Goal: Task Accomplishment & Management: Complete application form

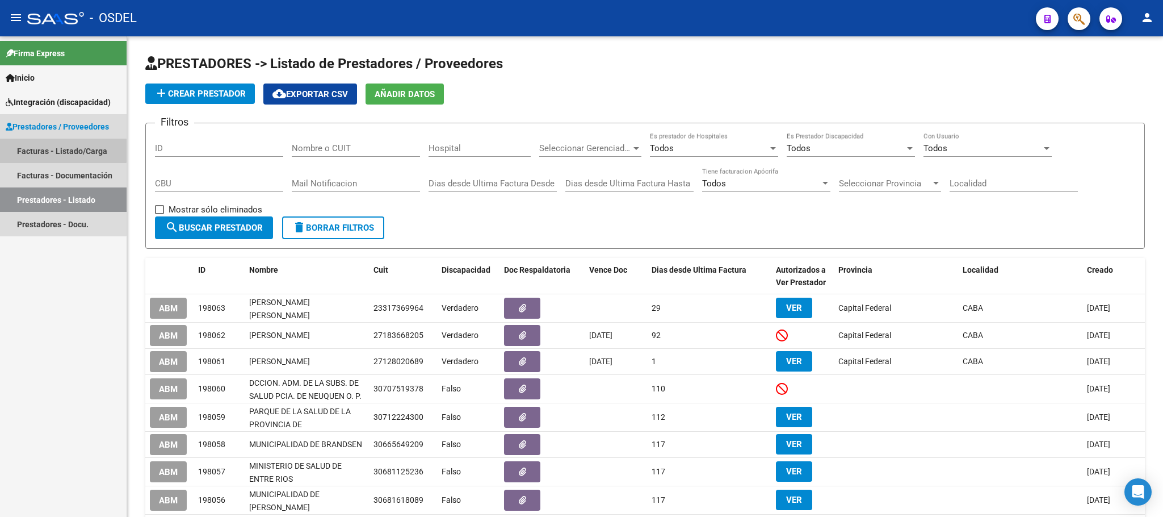
click at [19, 150] on link "Facturas - Listado/Carga" at bounding box center [63, 151] width 127 height 24
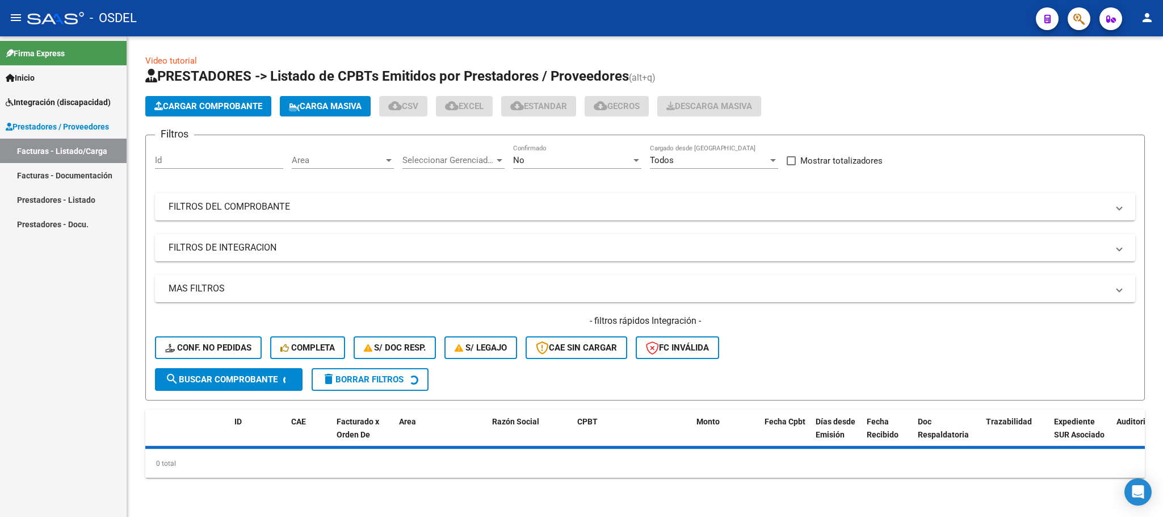
click at [337, 106] on span "Carga Masiva" at bounding box center [325, 106] width 73 height 10
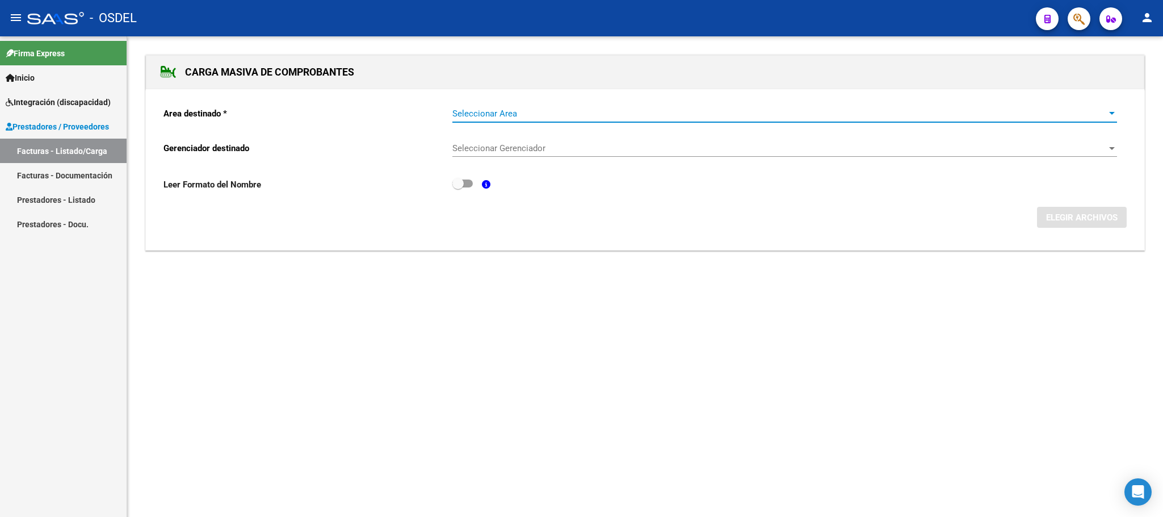
click at [476, 115] on span "Seleccionar Area" at bounding box center [779, 113] width 654 height 10
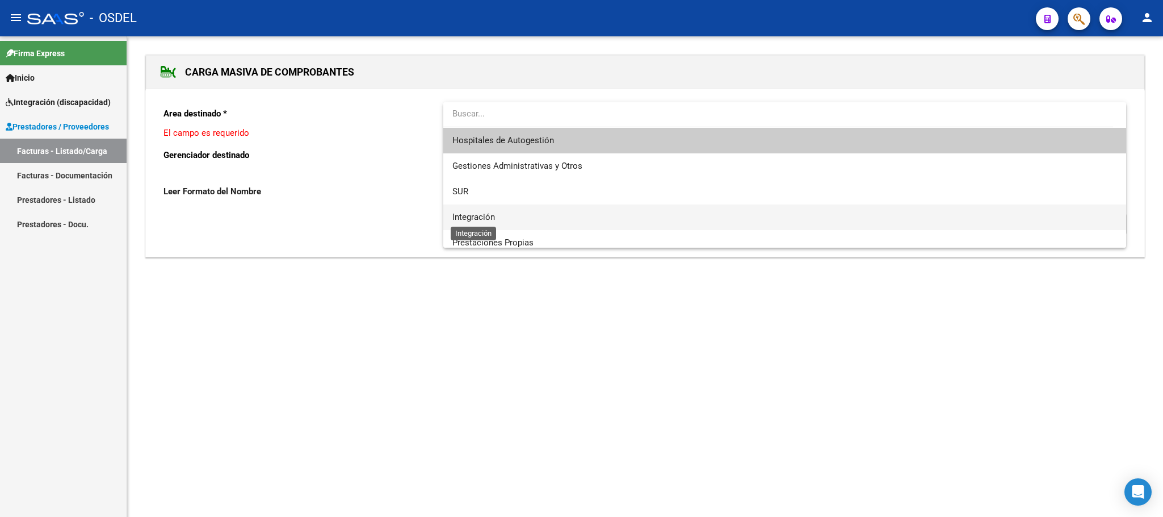
click at [473, 219] on span "Integración" at bounding box center [473, 217] width 43 height 10
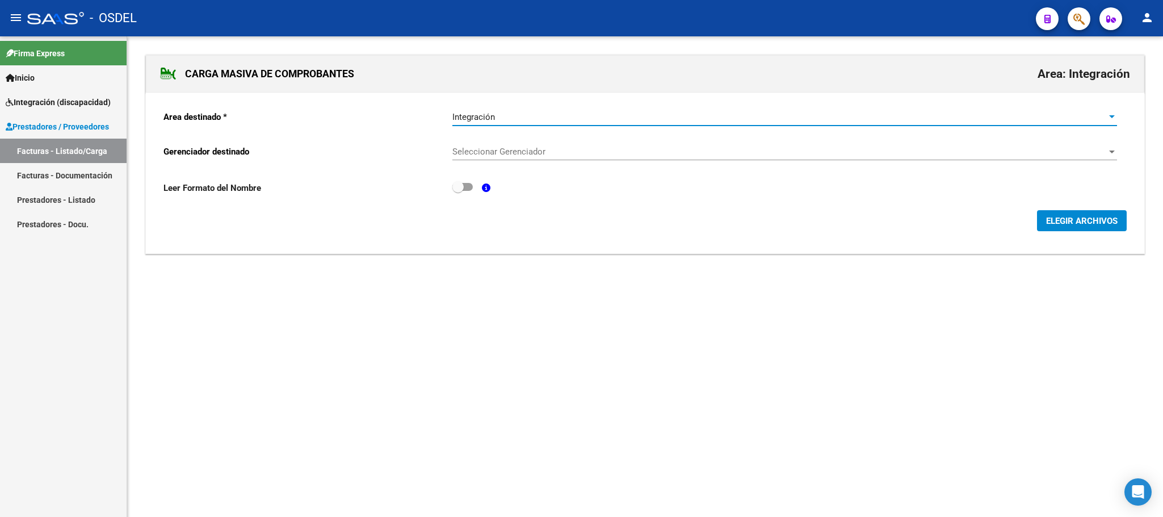
click at [488, 150] on span "Seleccionar Gerenciador" at bounding box center [779, 151] width 654 height 10
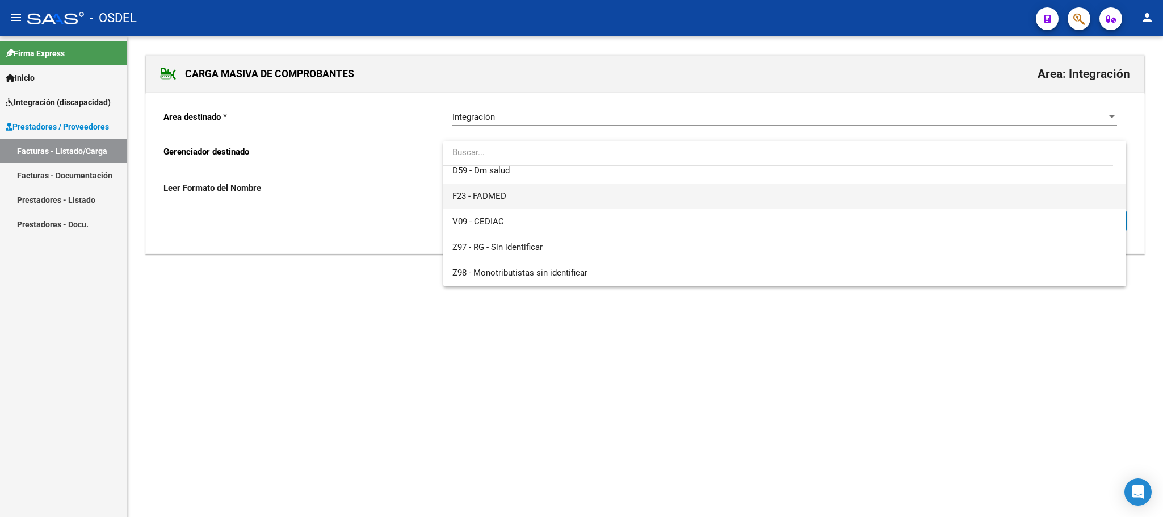
scroll to position [84, 0]
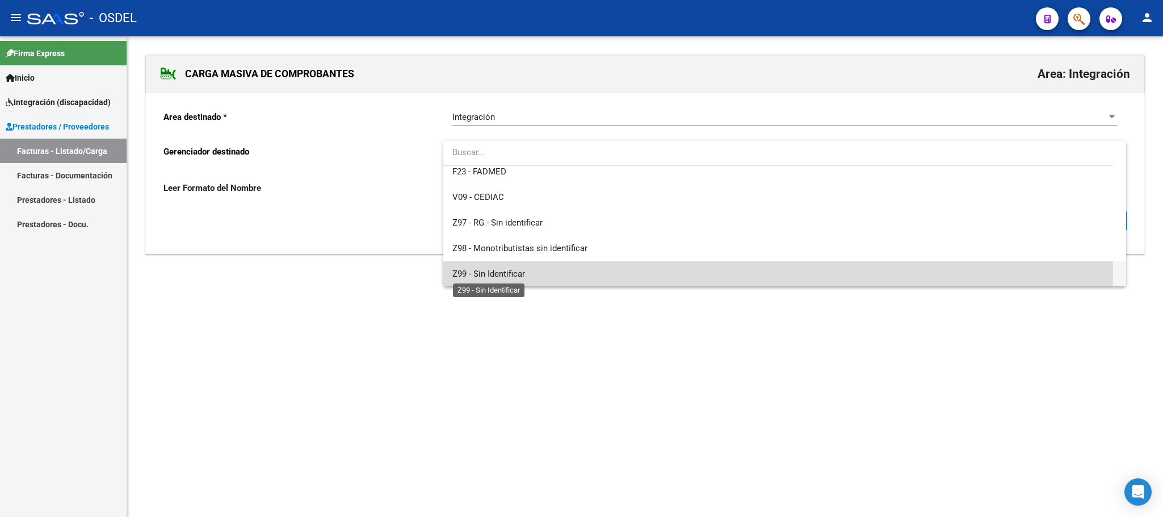
click at [471, 276] on span "Z99 - Sin Identificar" at bounding box center [488, 273] width 73 height 10
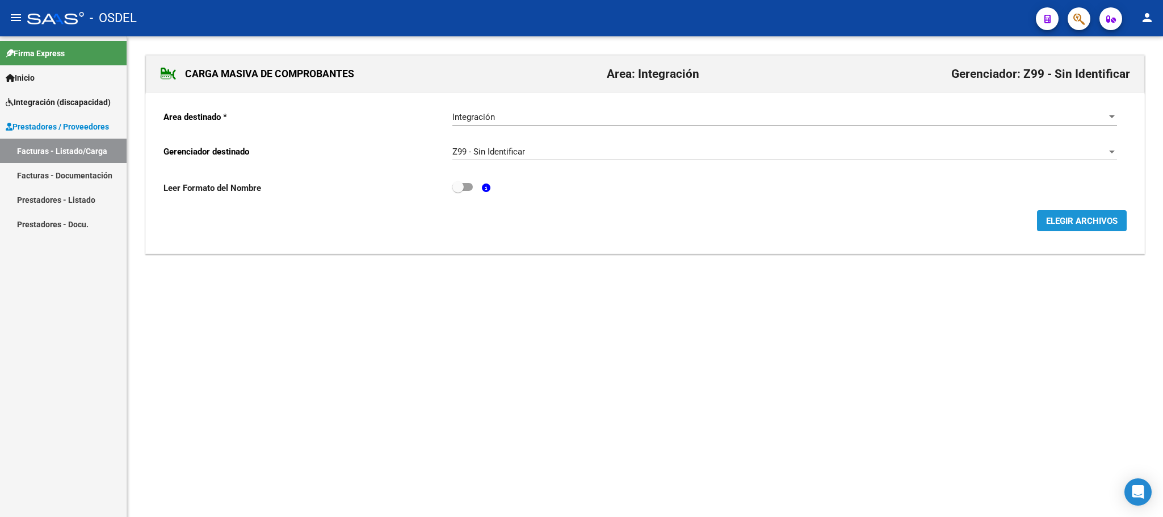
click at [1080, 225] on span "ELEGIR ARCHIVOS" at bounding box center [1082, 221] width 72 height 10
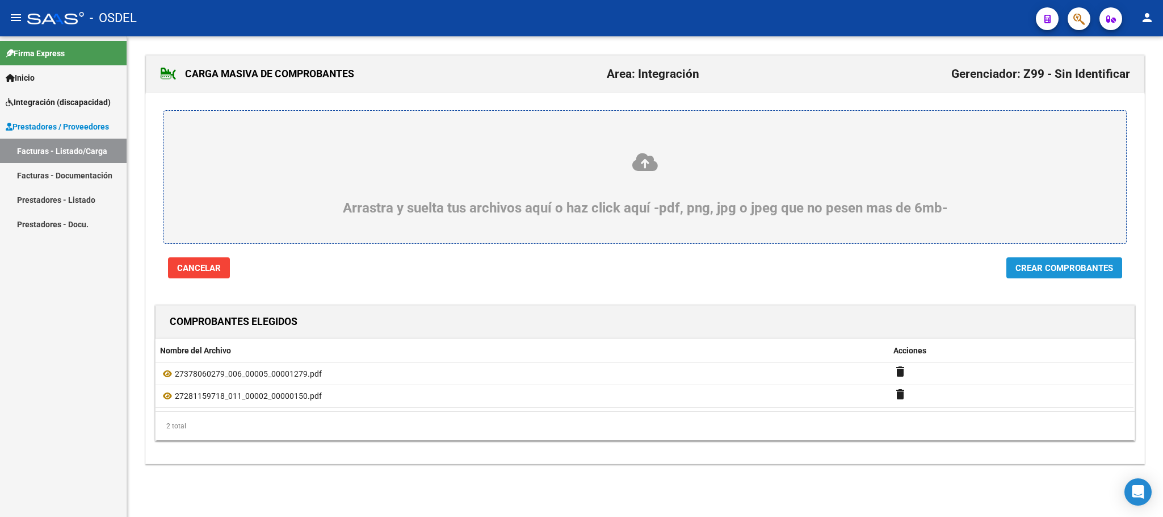
click at [1046, 268] on span "Crear Comprobantes" at bounding box center [1065, 268] width 98 height 10
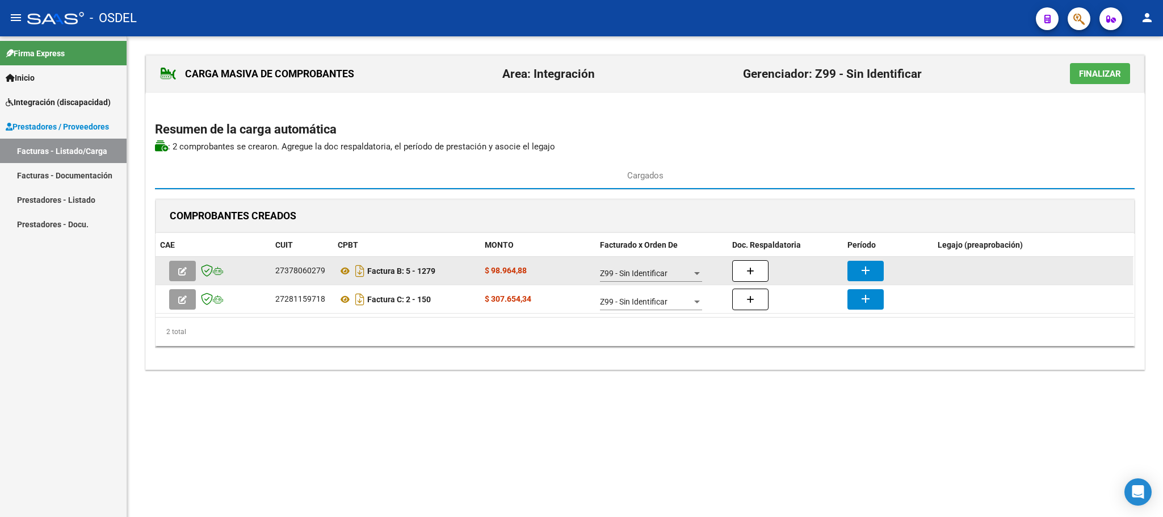
click at [869, 273] on mat-icon "add" at bounding box center [866, 270] width 14 height 14
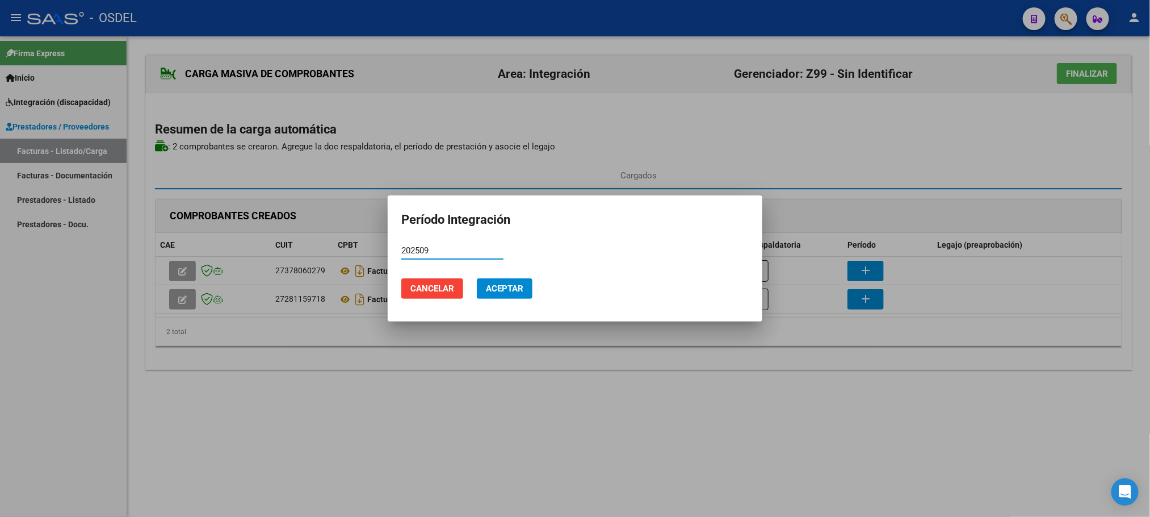
type input "202509"
click at [499, 298] on button "Aceptar" at bounding box center [505, 288] width 56 height 20
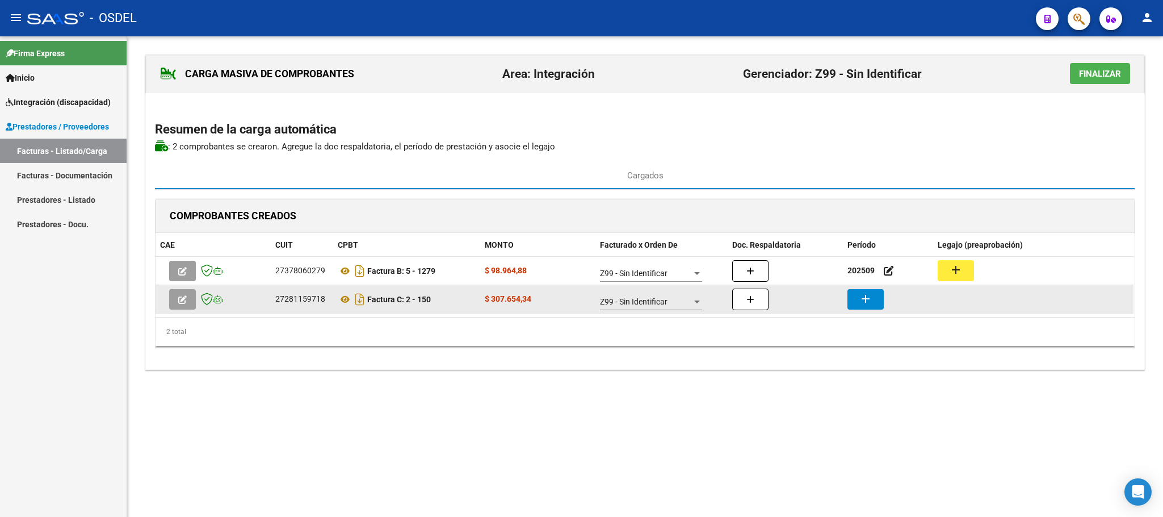
click at [868, 297] on mat-icon "add" at bounding box center [866, 299] width 14 height 14
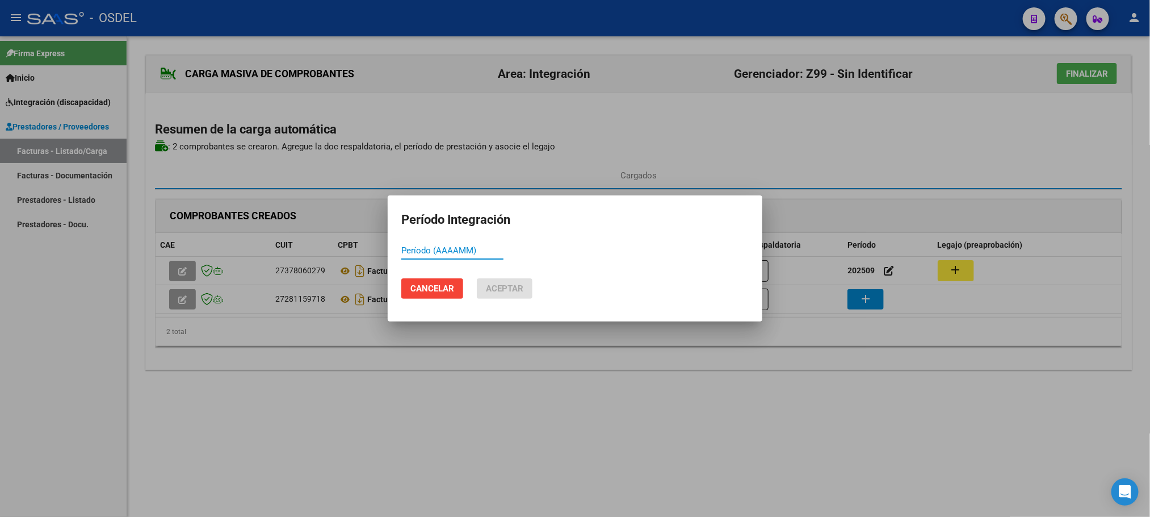
paste input "202509"
type input "202509"
click at [515, 293] on span "Aceptar" at bounding box center [504, 288] width 37 height 10
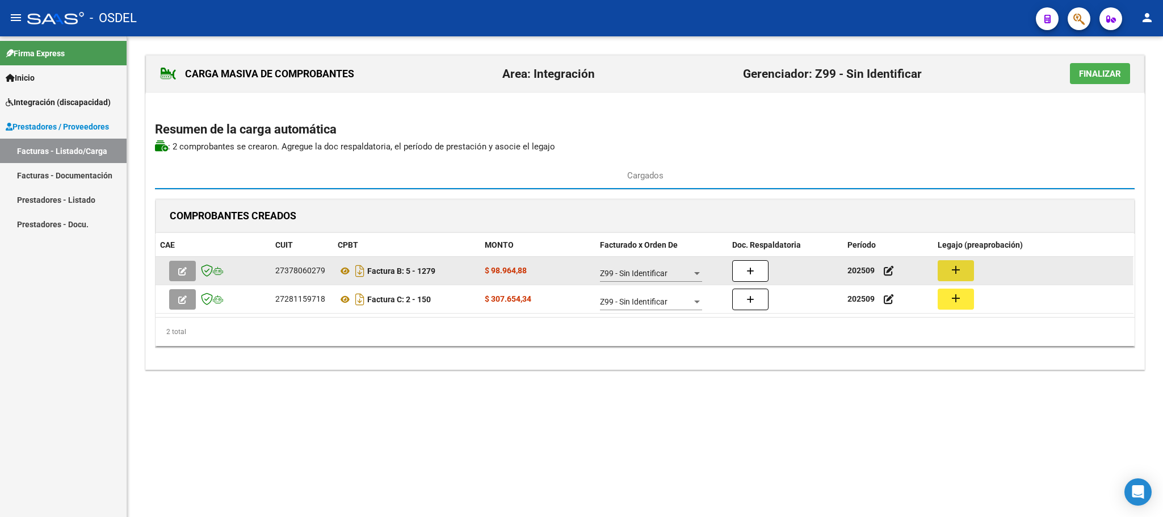
click at [971, 274] on button "add" at bounding box center [956, 270] width 36 height 21
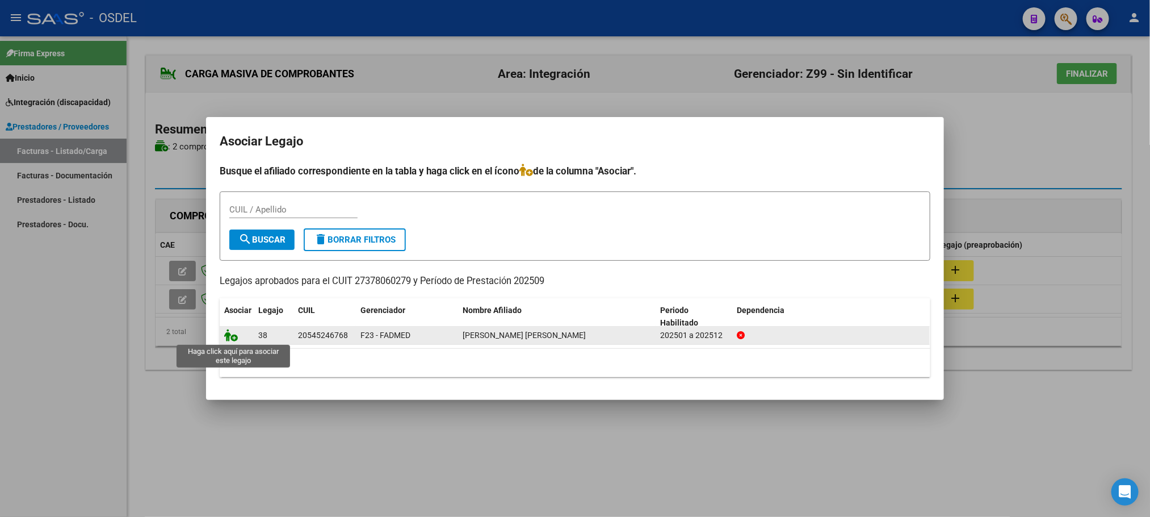
click at [230, 338] on icon at bounding box center [231, 335] width 14 height 12
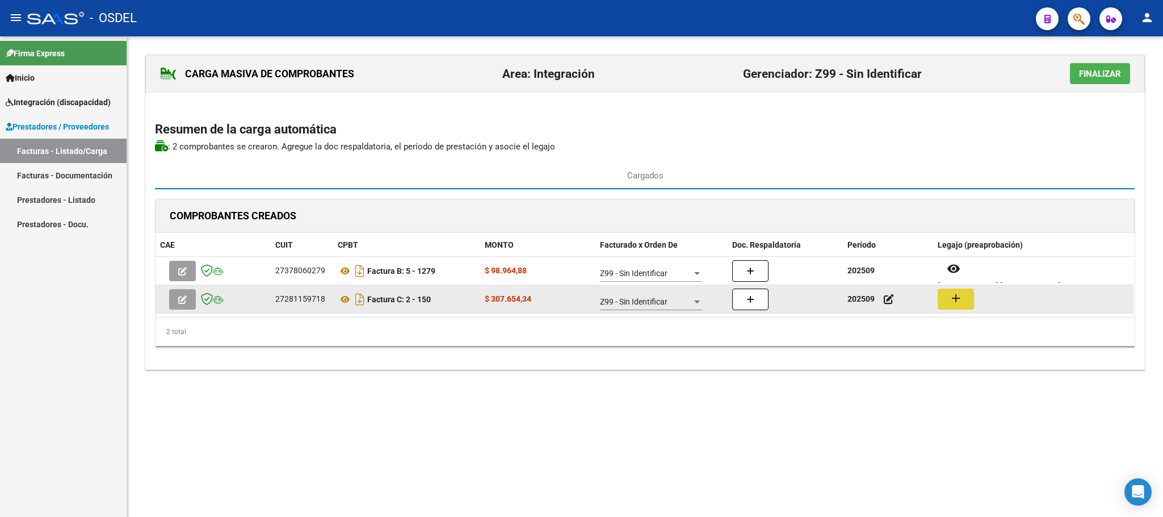
click at [966, 304] on button "add" at bounding box center [956, 298] width 36 height 21
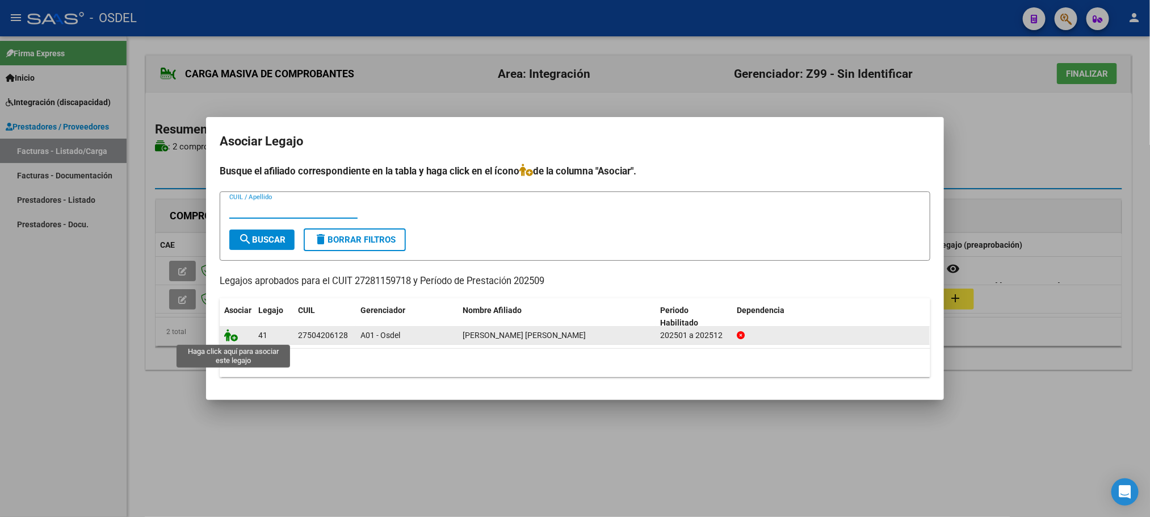
click at [229, 339] on icon at bounding box center [231, 335] width 14 height 12
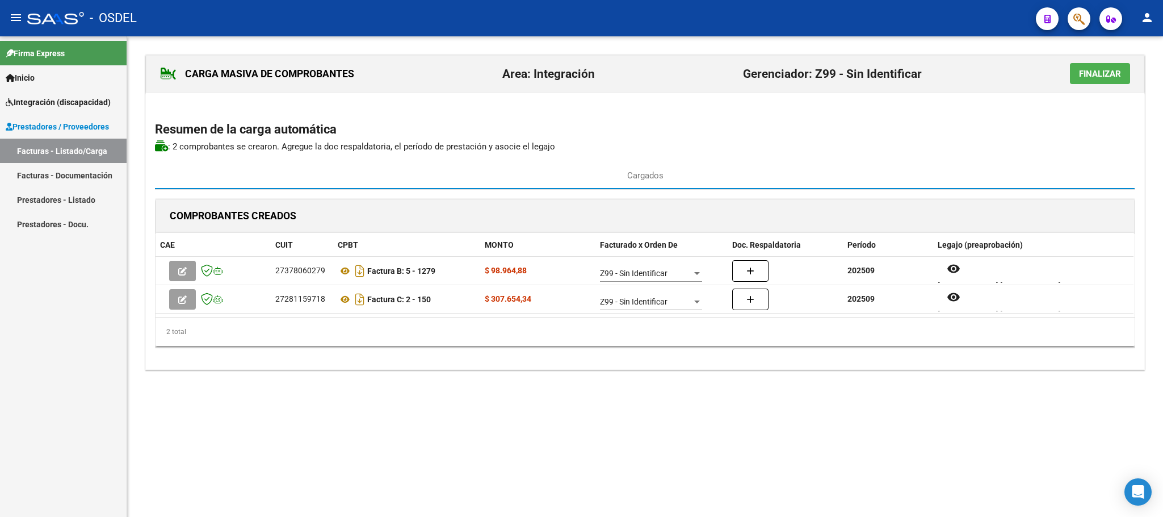
click at [439, 418] on mat-sidenav-content "CARGA MASIVA DE COMPROBANTES Area: Integración Gerenciador: Z99 - Sin Identific…" at bounding box center [645, 276] width 1036 height 480
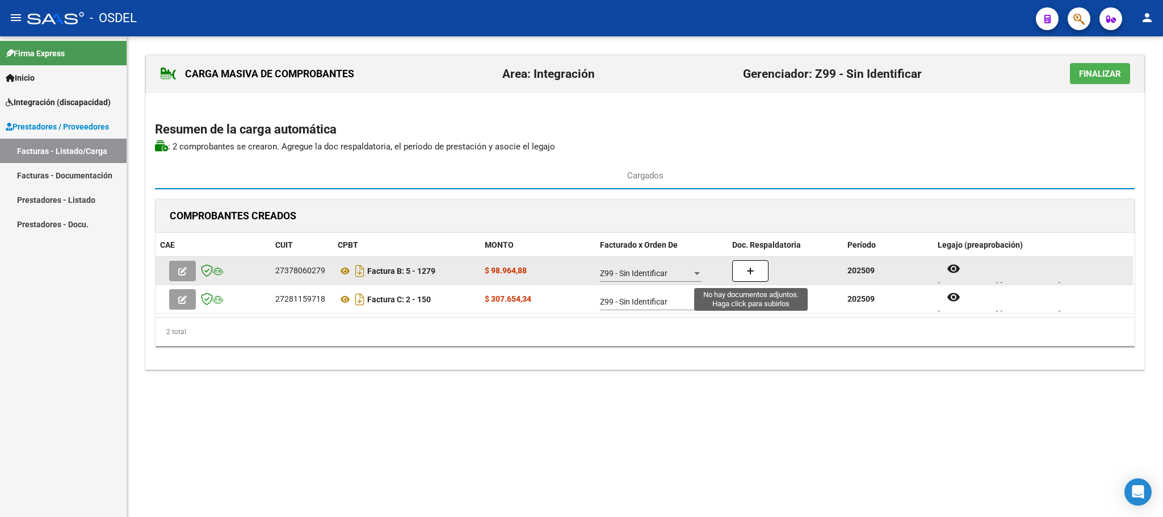
click at [753, 272] on icon "button" at bounding box center [750, 271] width 8 height 9
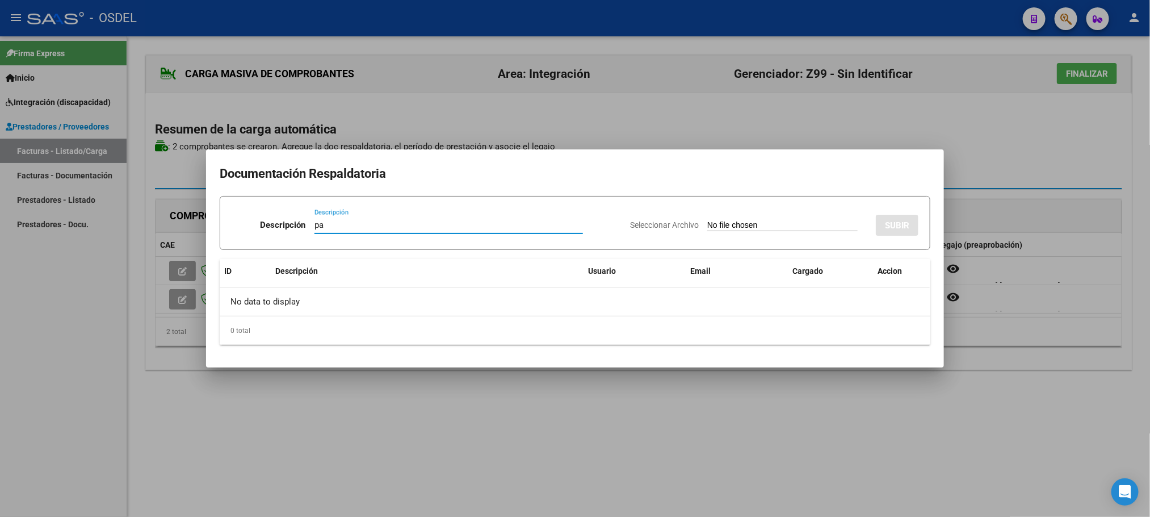
type input "pa"
click at [746, 229] on input "Seleccionar Archivo" at bounding box center [782, 225] width 150 height 11
type input "C:\fakepath\pa27378060279_1279.pdf"
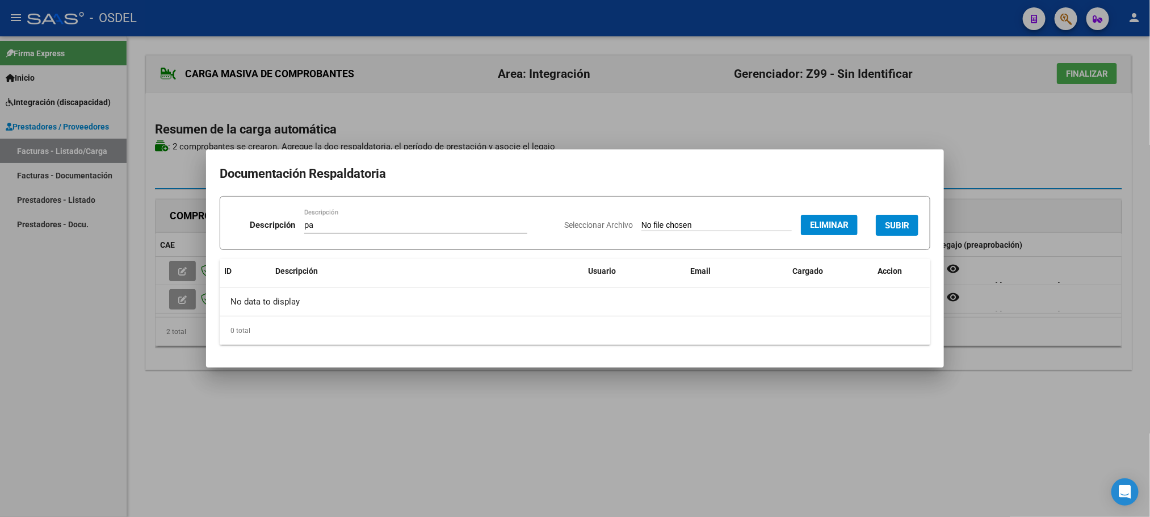
click at [905, 223] on span "SUBIR" at bounding box center [897, 225] width 24 height 10
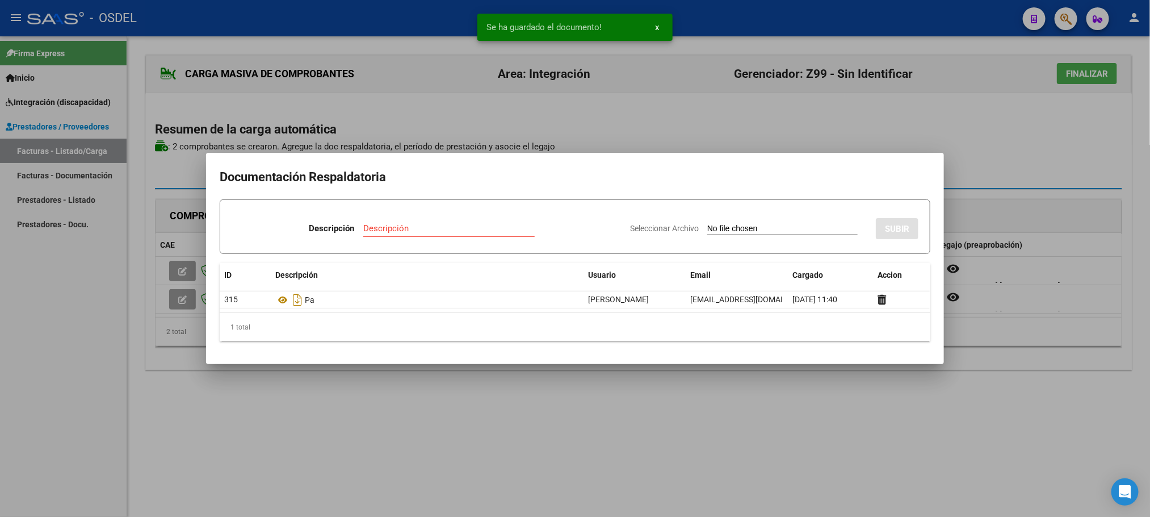
click at [697, 414] on div at bounding box center [575, 258] width 1150 height 517
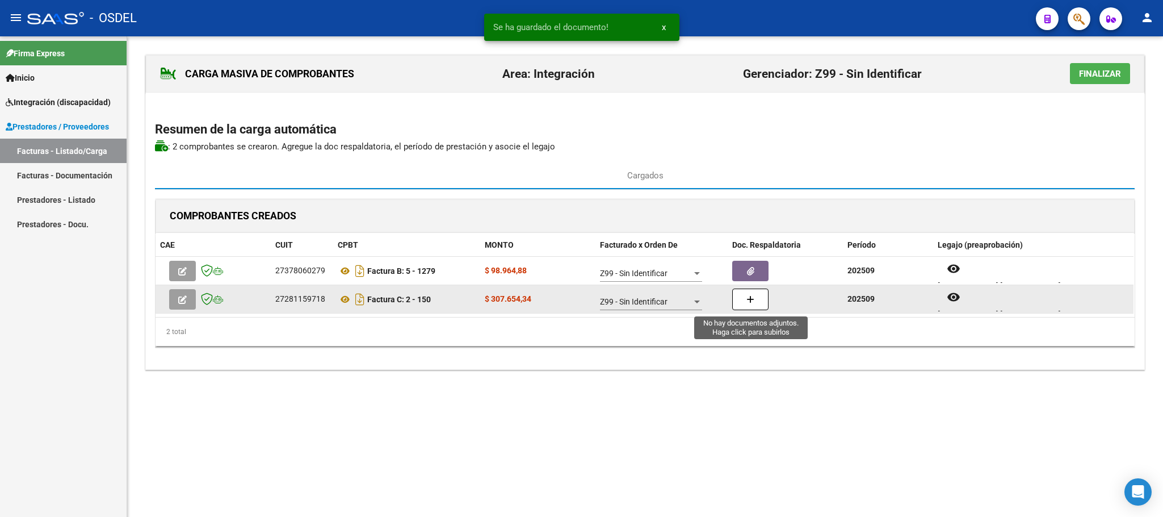
click at [748, 299] on icon "button" at bounding box center [750, 299] width 8 height 9
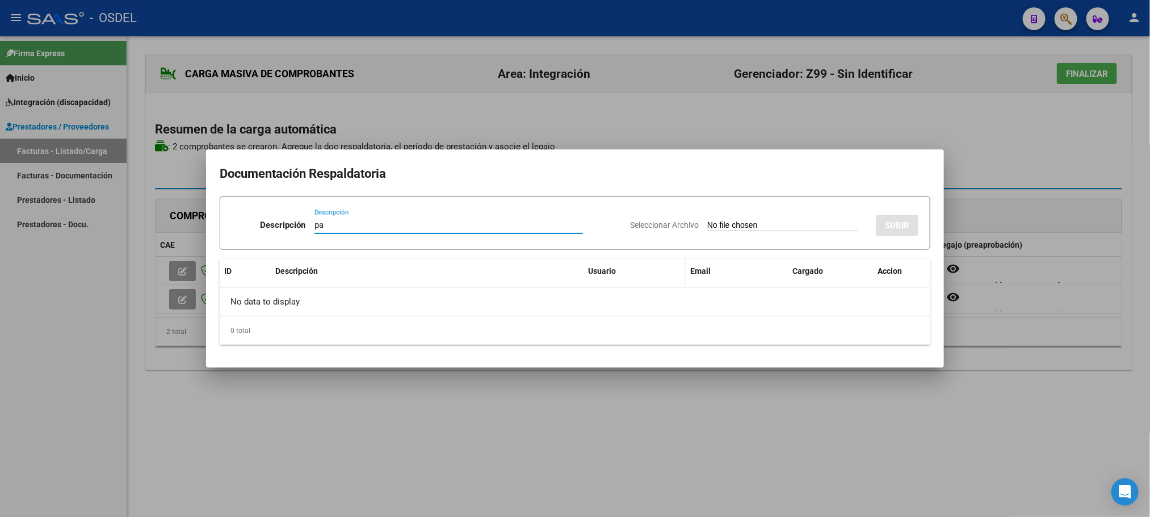
type input "pa"
click at [707, 220] on input "Seleccionar Archivo" at bounding box center [782, 225] width 150 height 11
type input "C:\fakepath\pa-27281159718_150.pdf"
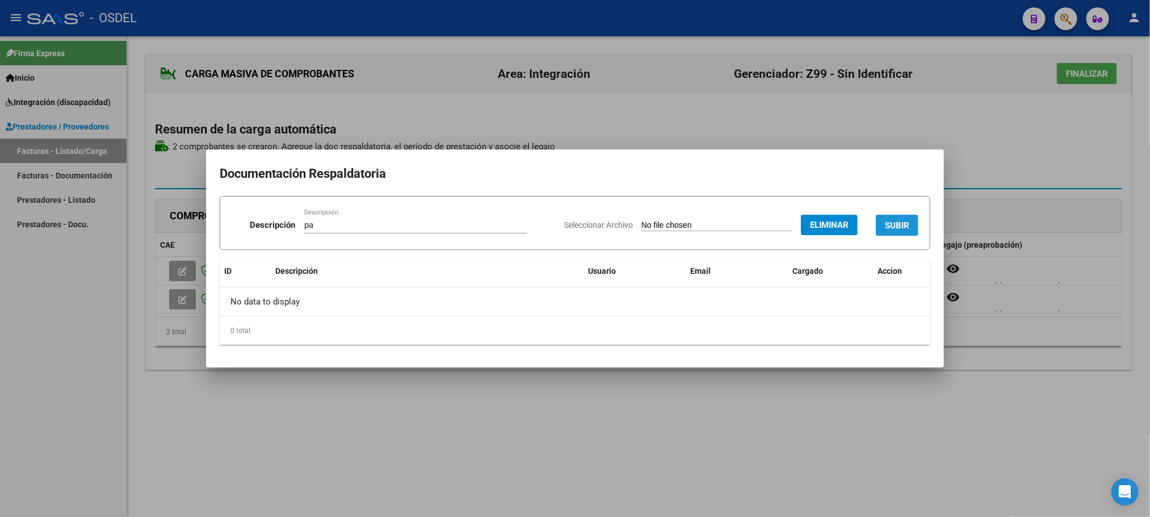
click at [889, 225] on span "SUBIR" at bounding box center [897, 225] width 24 height 10
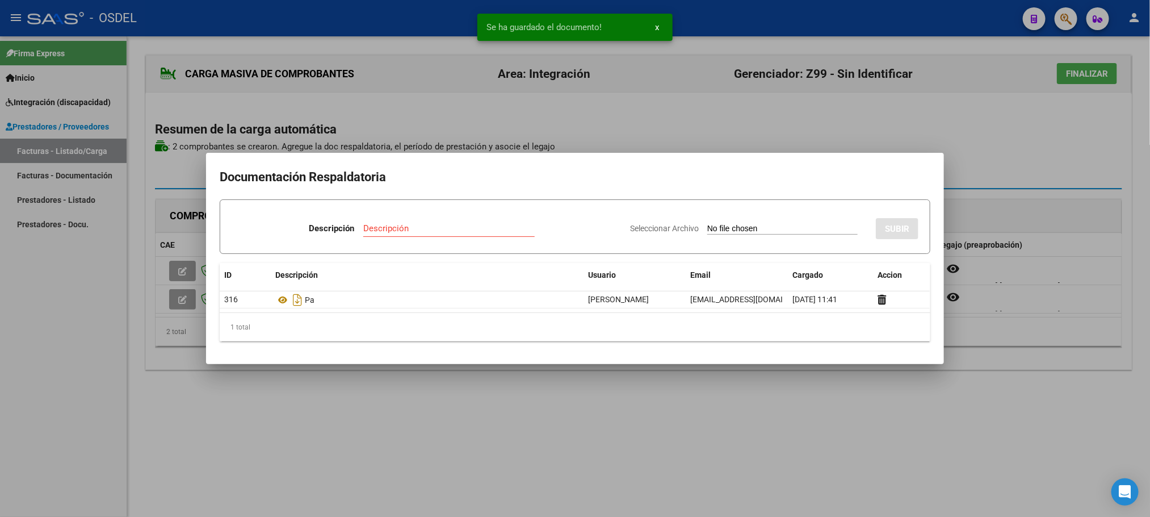
click at [1000, 150] on div at bounding box center [575, 258] width 1150 height 517
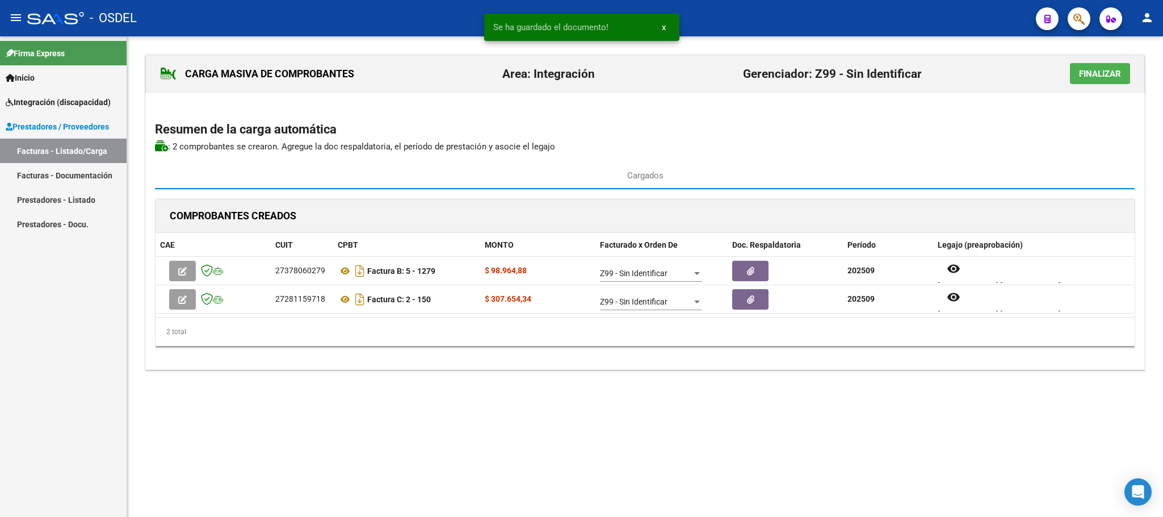
click at [1102, 77] on span "Finalizar" at bounding box center [1100, 74] width 42 height 10
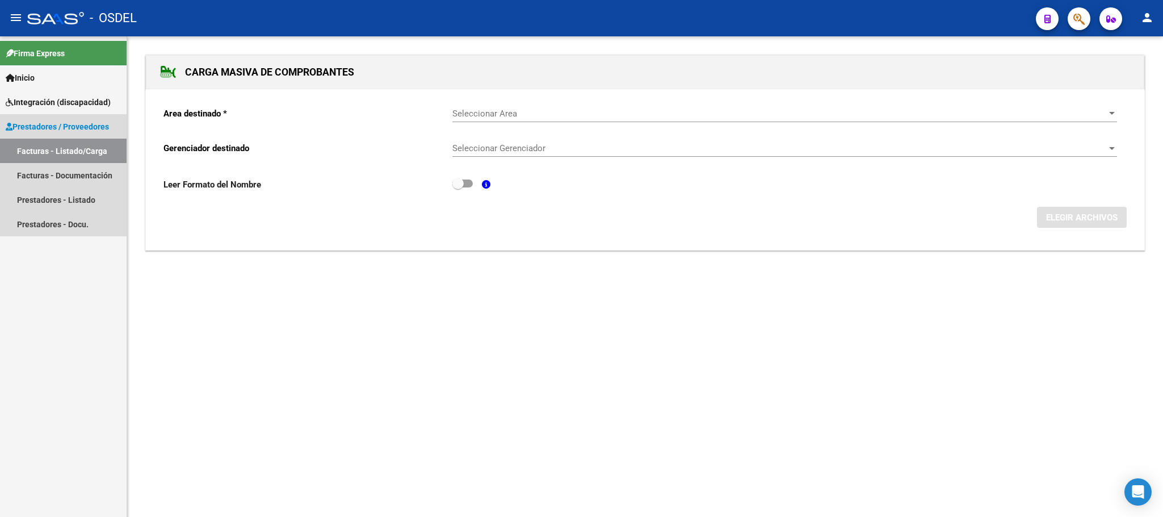
click at [50, 154] on link "Facturas - Listado/Carga" at bounding box center [63, 151] width 127 height 24
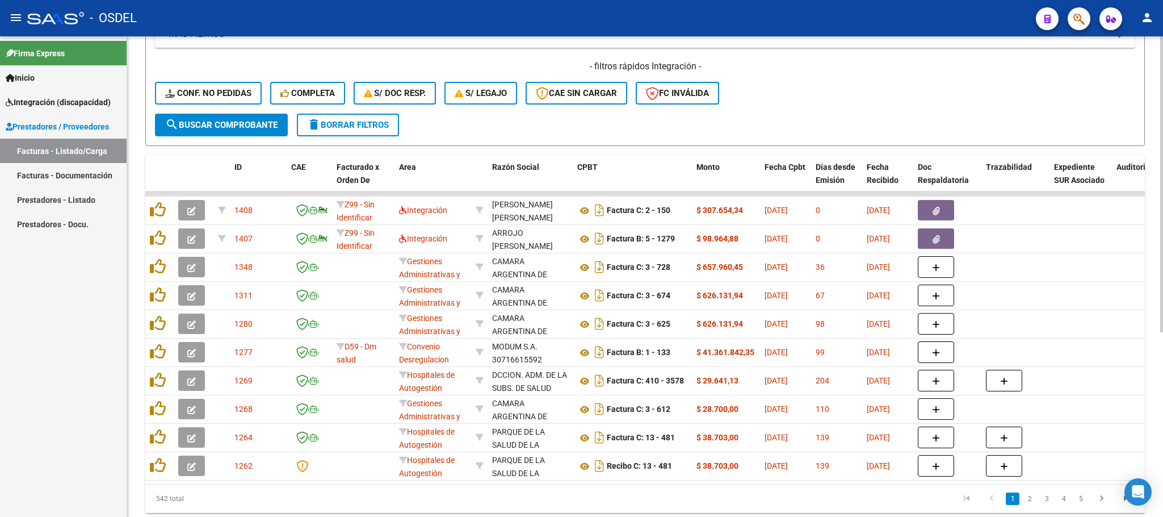
scroll to position [255, 0]
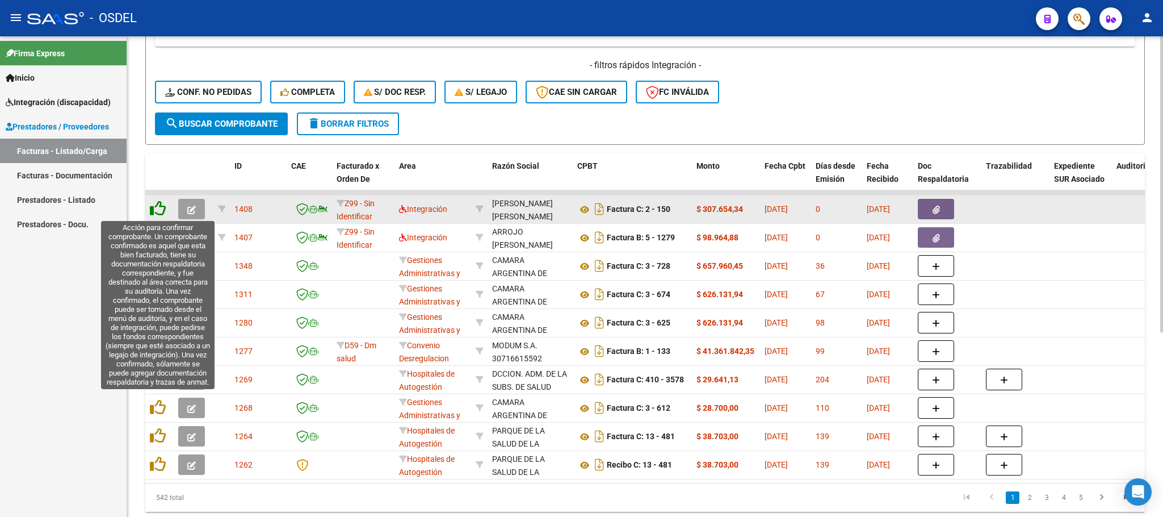
click at [161, 211] on icon at bounding box center [158, 208] width 16 height 16
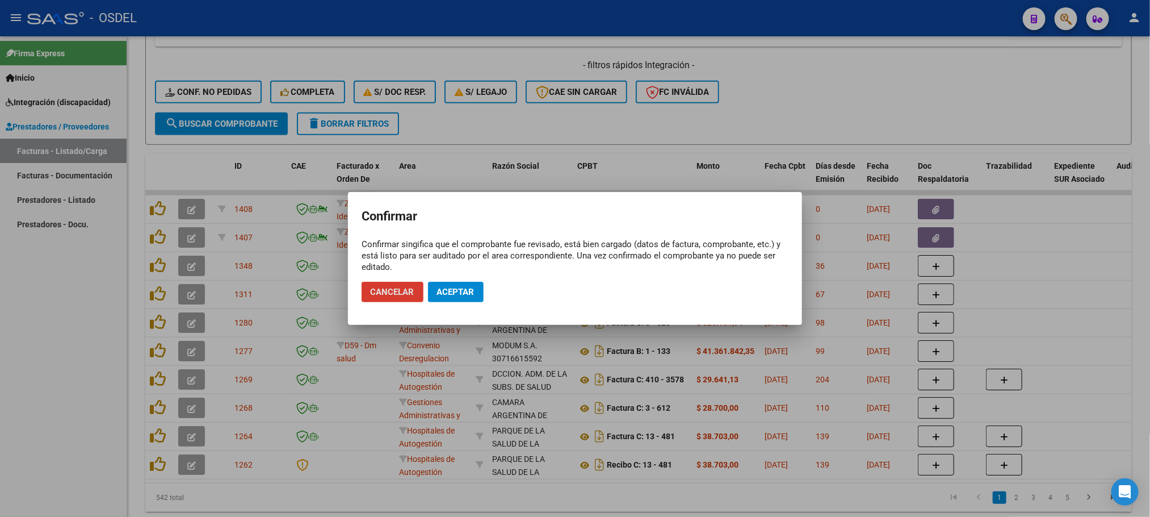
click at [455, 287] on span "Aceptar" at bounding box center [455, 292] width 37 height 10
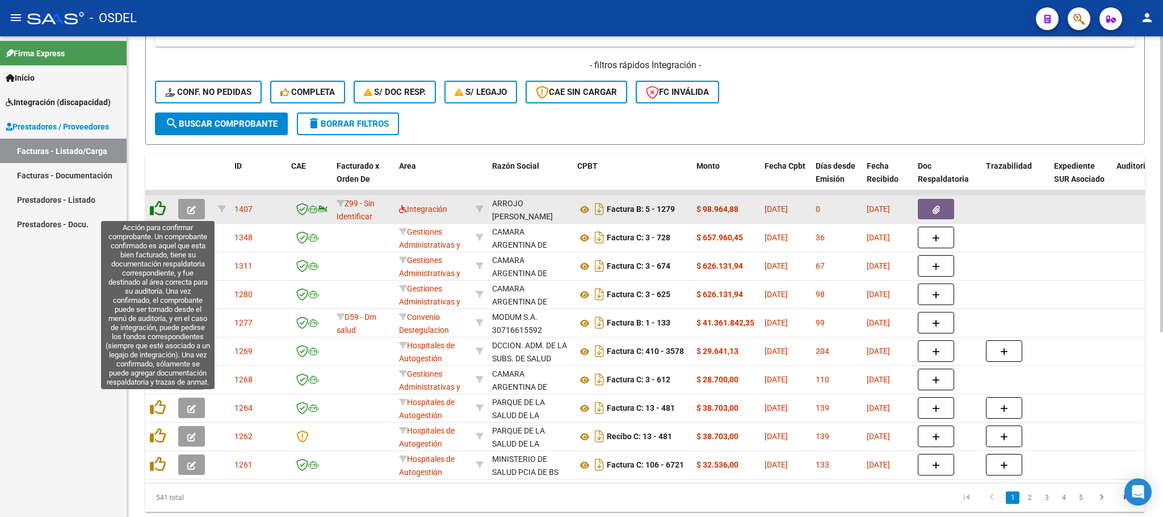
click at [155, 215] on icon at bounding box center [158, 208] width 16 height 16
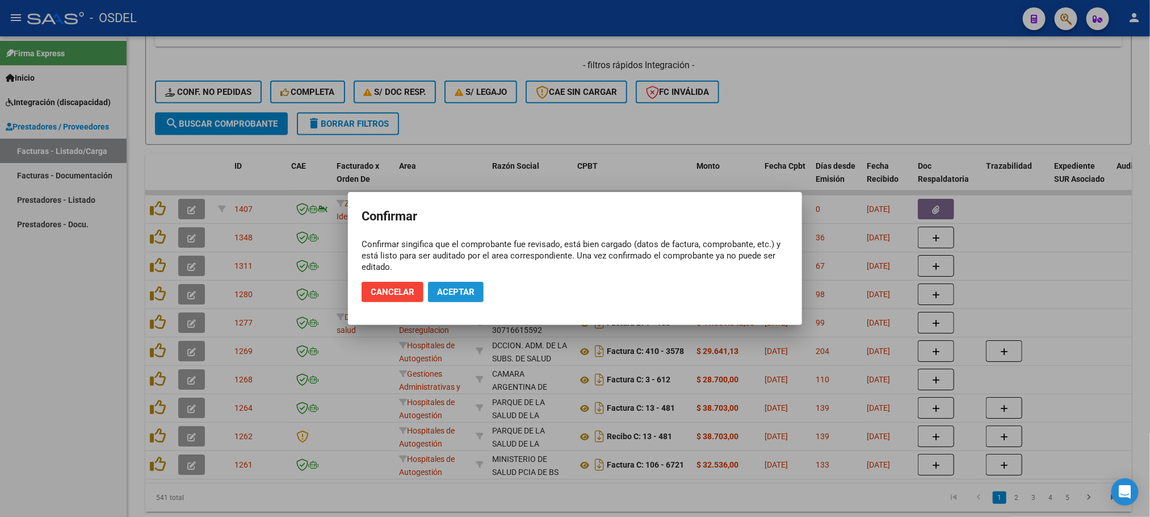
click at [437, 289] on button "Aceptar" at bounding box center [456, 292] width 56 height 20
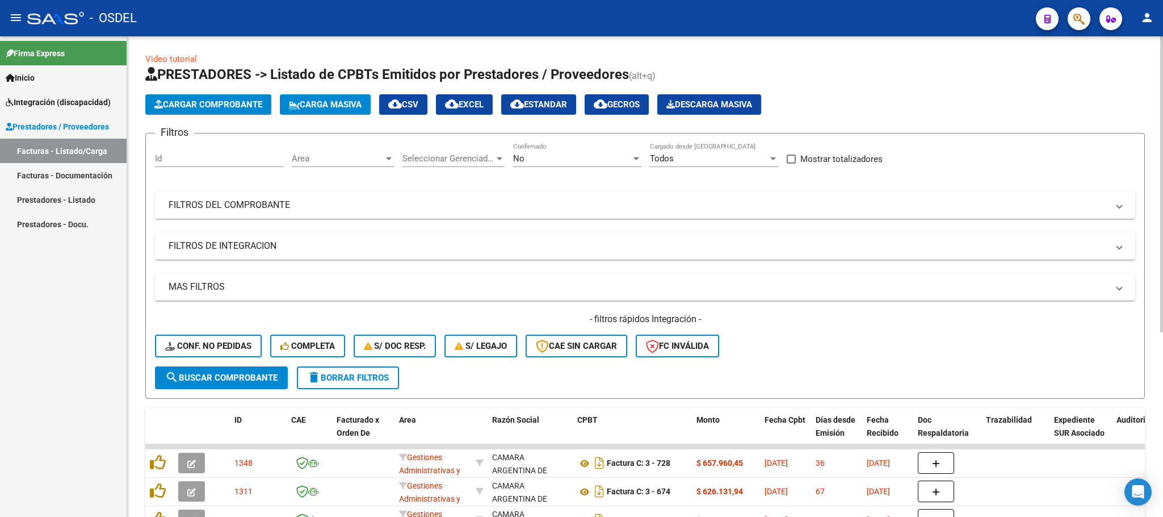
scroll to position [0, 0]
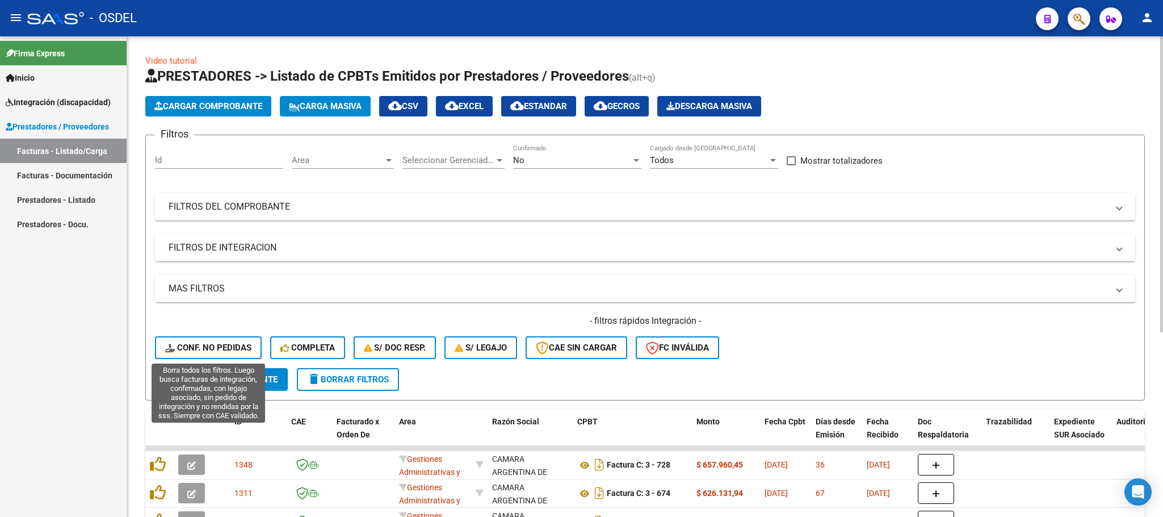
click at [203, 339] on button "Conf. no pedidas" at bounding box center [208, 347] width 107 height 23
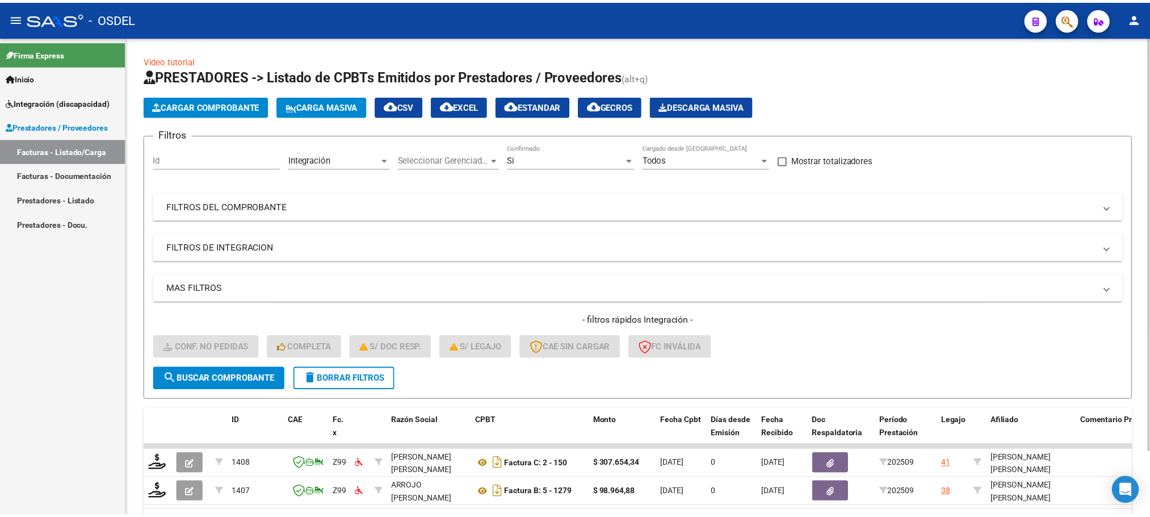
scroll to position [72, 0]
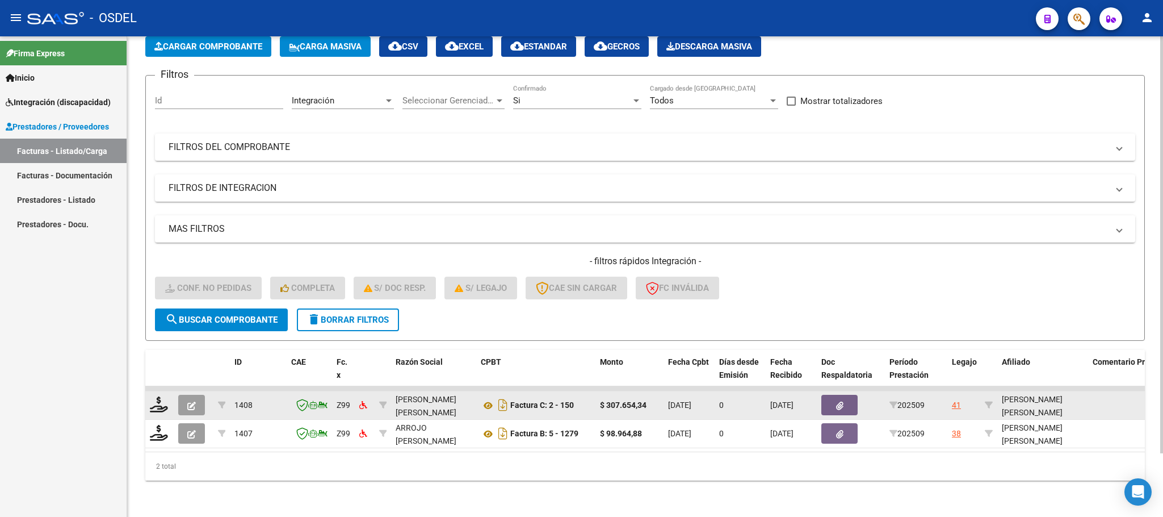
click at [146, 398] on datatable-body-cell at bounding box center [159, 405] width 28 height 28
click at [156, 396] on icon at bounding box center [159, 404] width 18 height 16
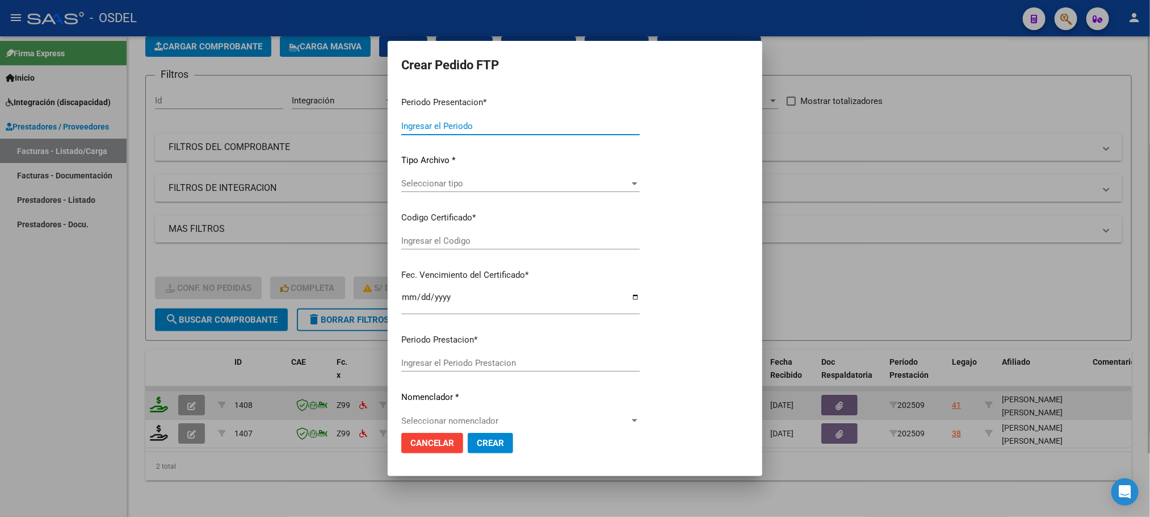
type input "202509"
type input "$ 307.654,34"
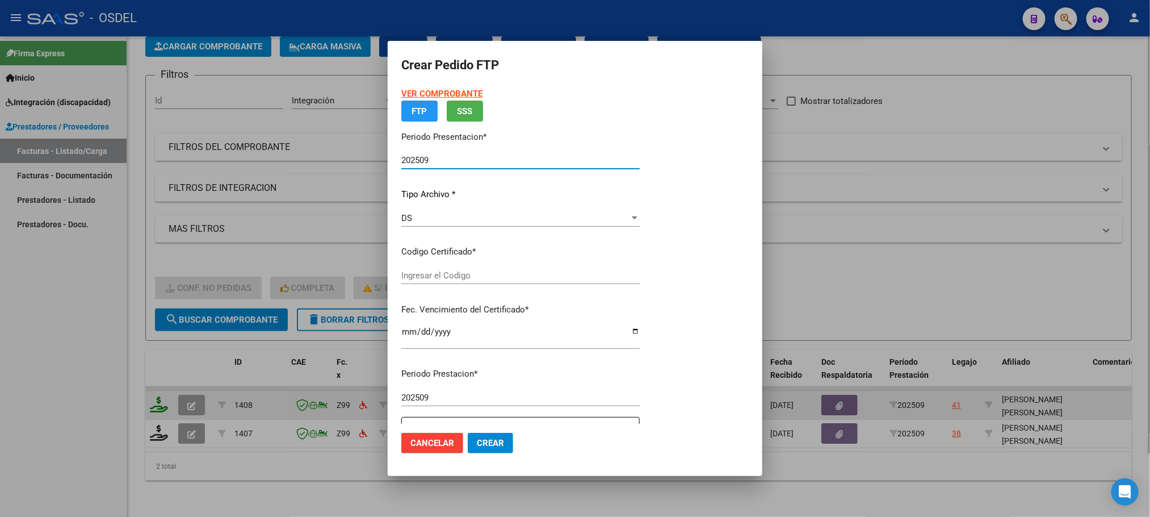
type input "8179475832"
type input "[DATE]"
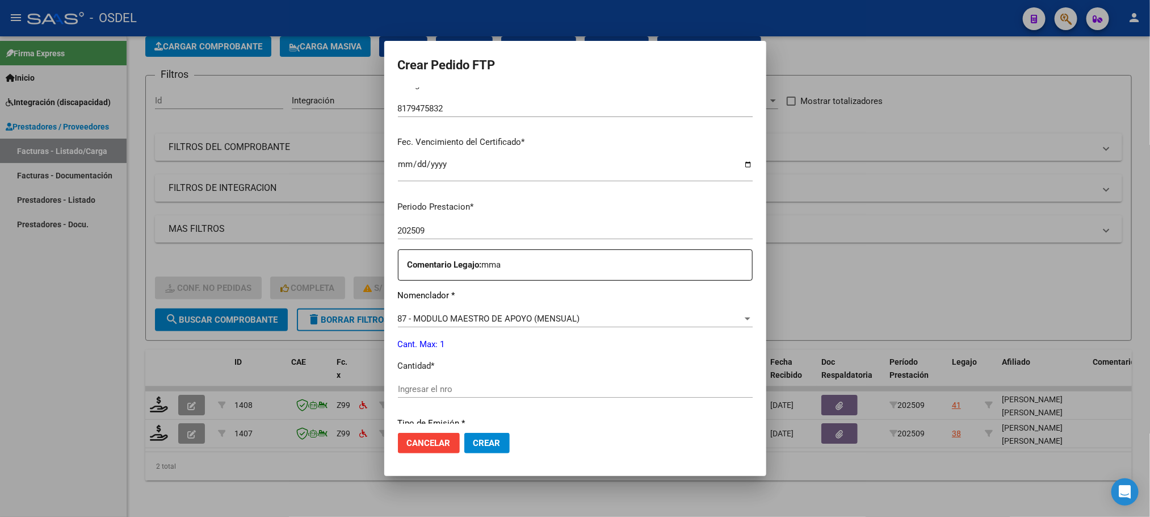
scroll to position [411, 0]
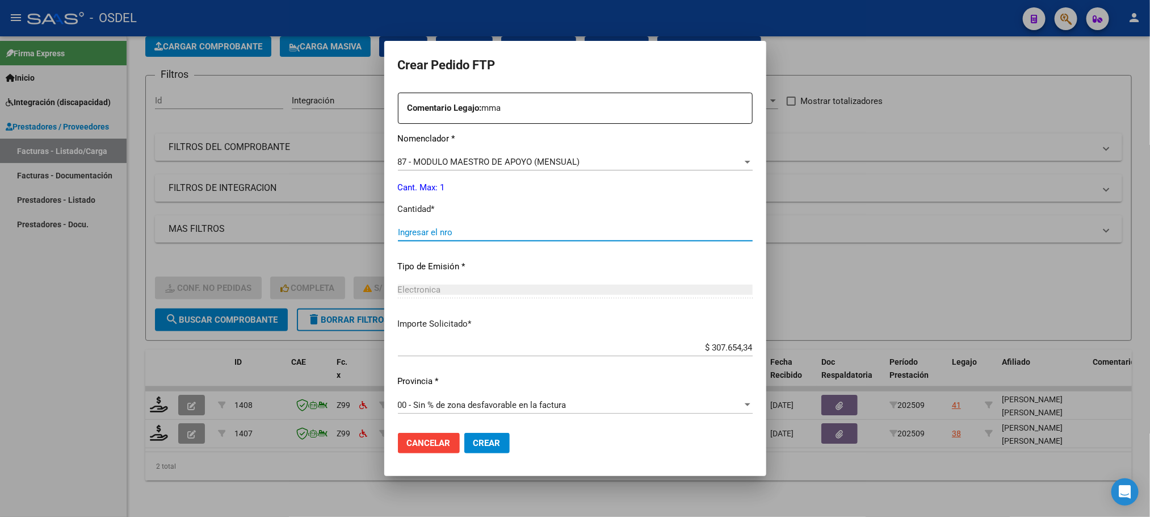
click at [421, 236] on input "Ingresar el nro" at bounding box center [575, 232] width 355 height 10
type input "1"
click at [474, 439] on span "Crear" at bounding box center [486, 443] width 27 height 10
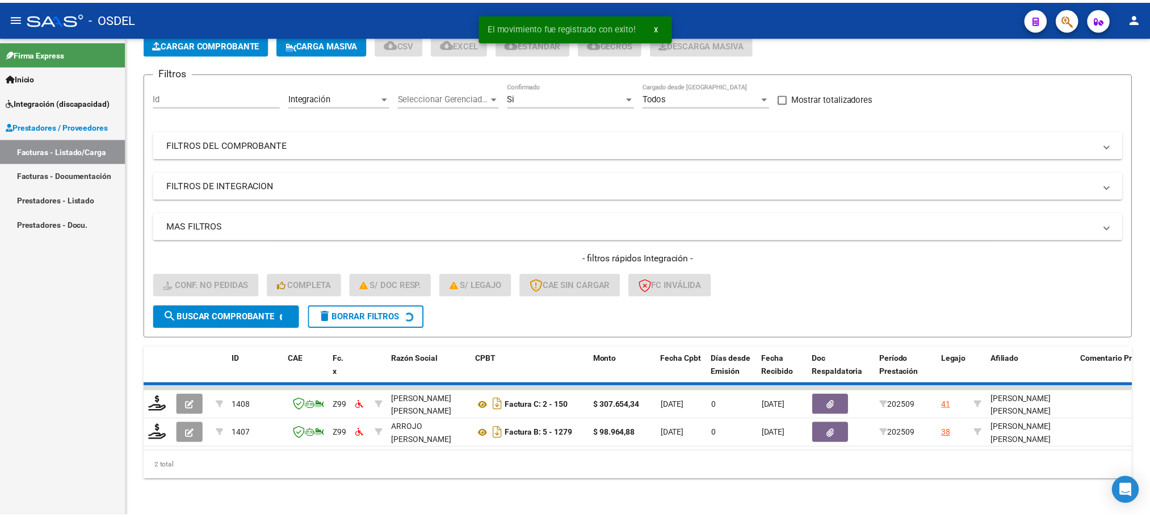
scroll to position [44, 0]
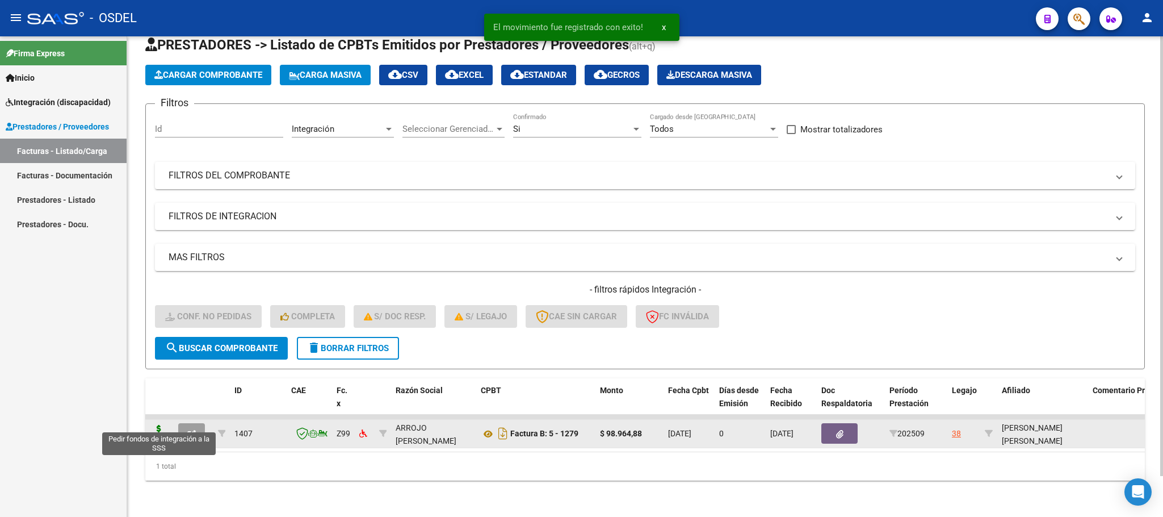
click at [155, 425] on icon at bounding box center [159, 433] width 18 height 16
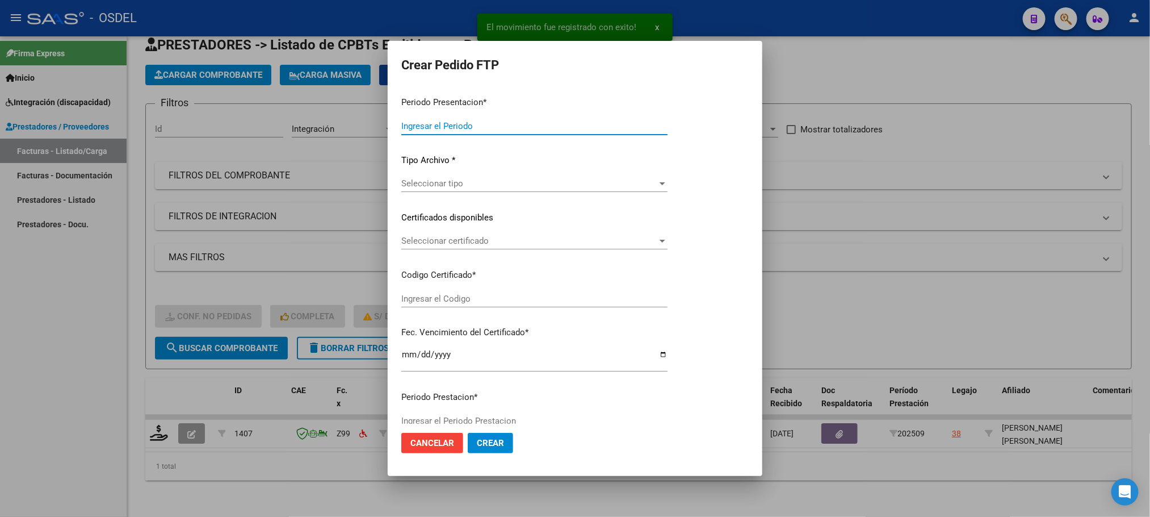
type input "202509"
type input "$ 98.964,88"
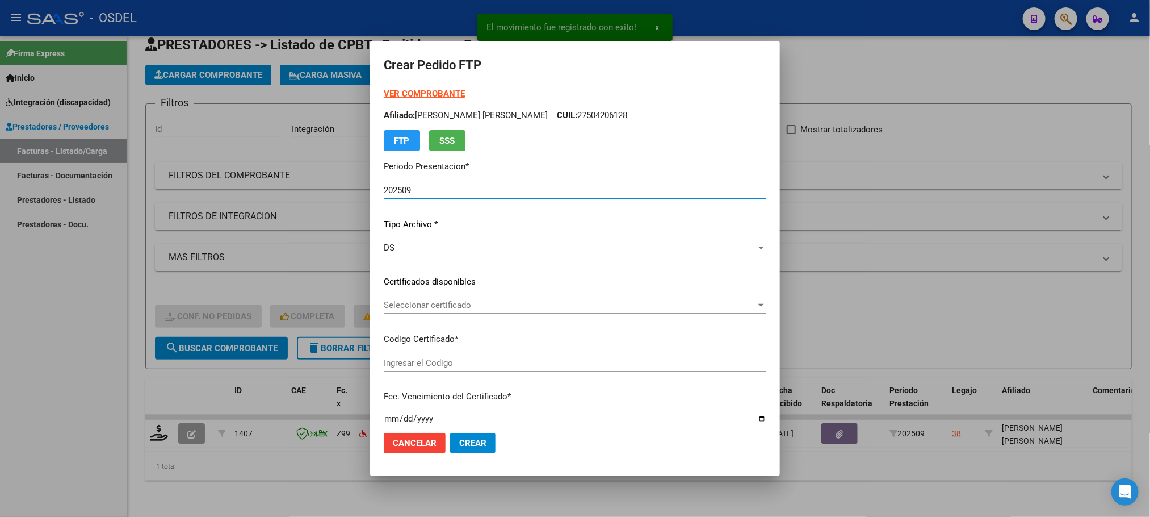
type input "5419238396"
type input "[DATE]"
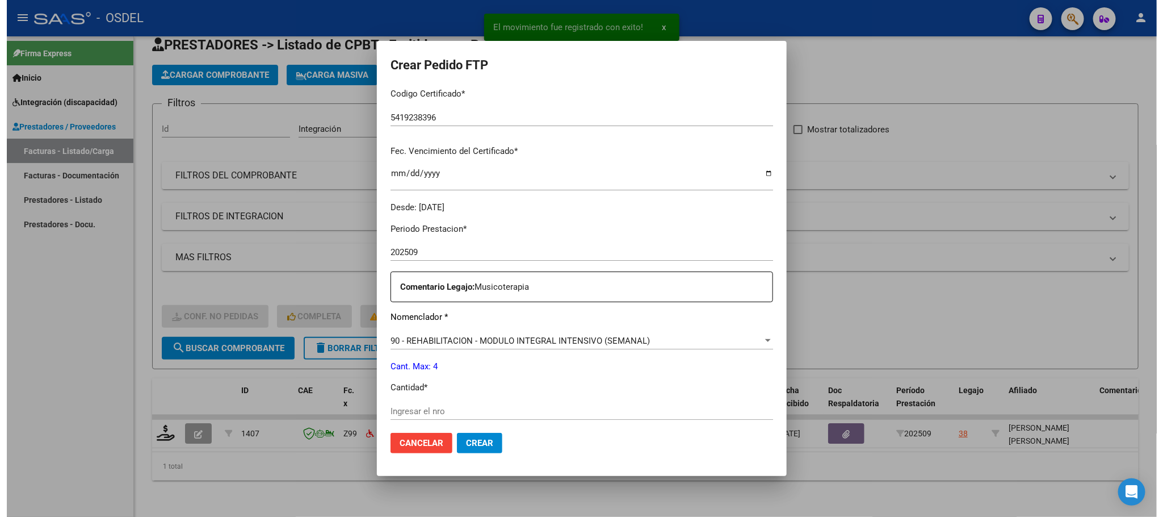
scroll to position [255, 0]
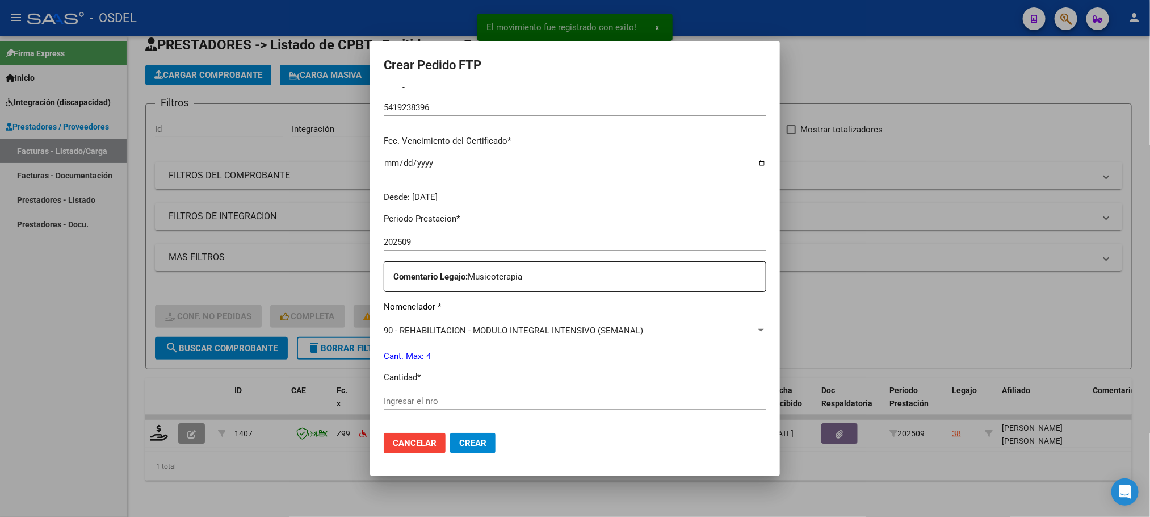
click at [385, 396] on input "Ingresar el nro" at bounding box center [575, 401] width 383 height 10
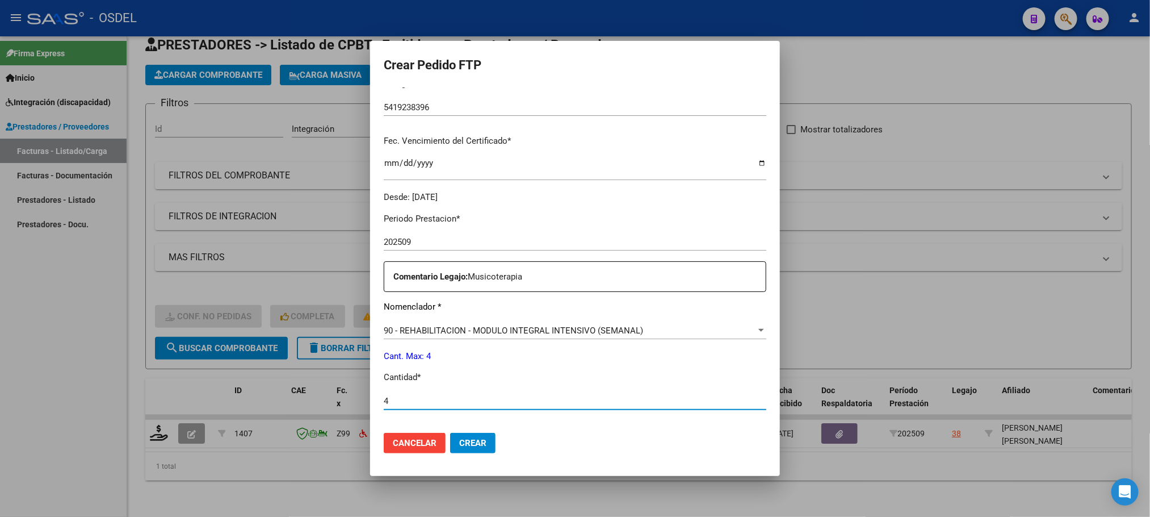
type input "4"
click at [461, 453] on button "Crear" at bounding box center [472, 443] width 45 height 20
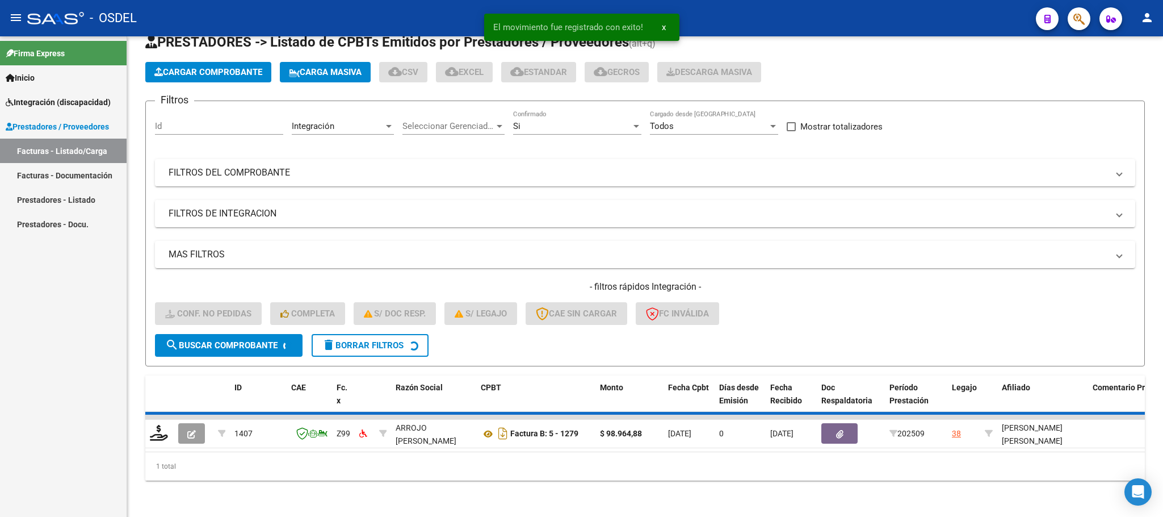
scroll to position [22, 0]
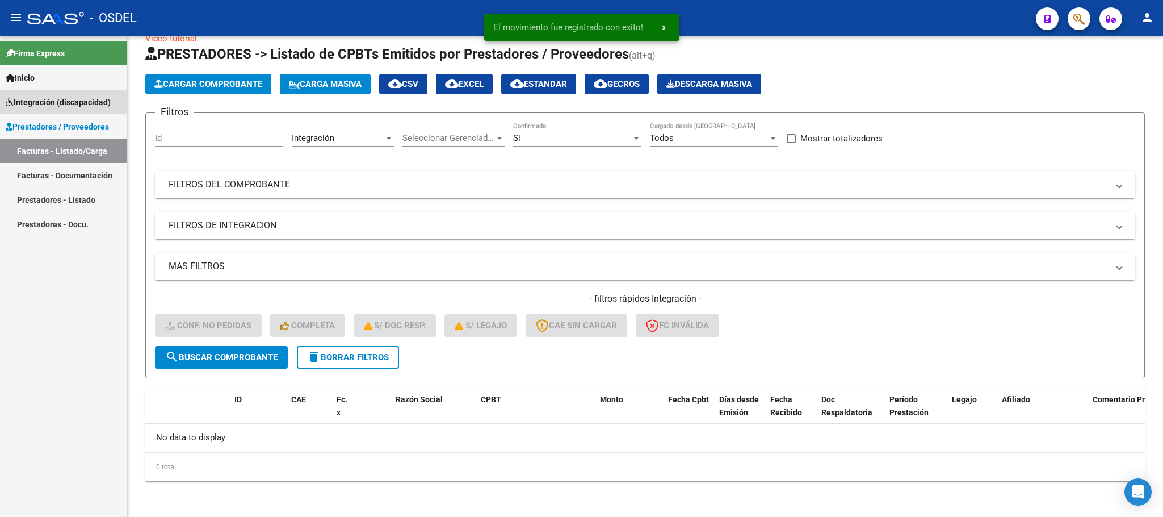
click at [49, 104] on span "Integración (discapacidad)" at bounding box center [58, 102] width 105 height 12
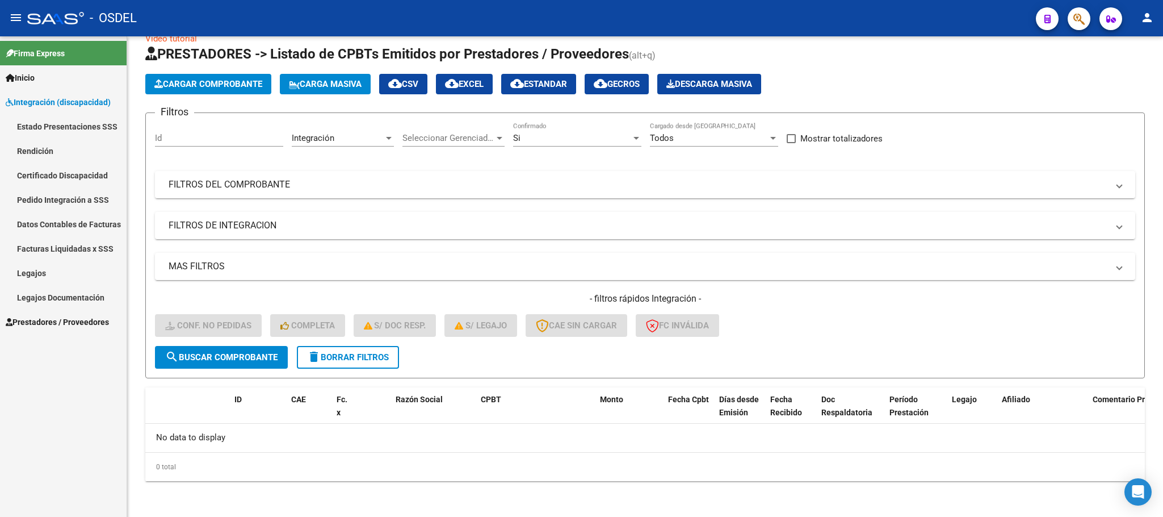
click at [41, 201] on link "Pedido Integración a SSS" at bounding box center [63, 199] width 127 height 24
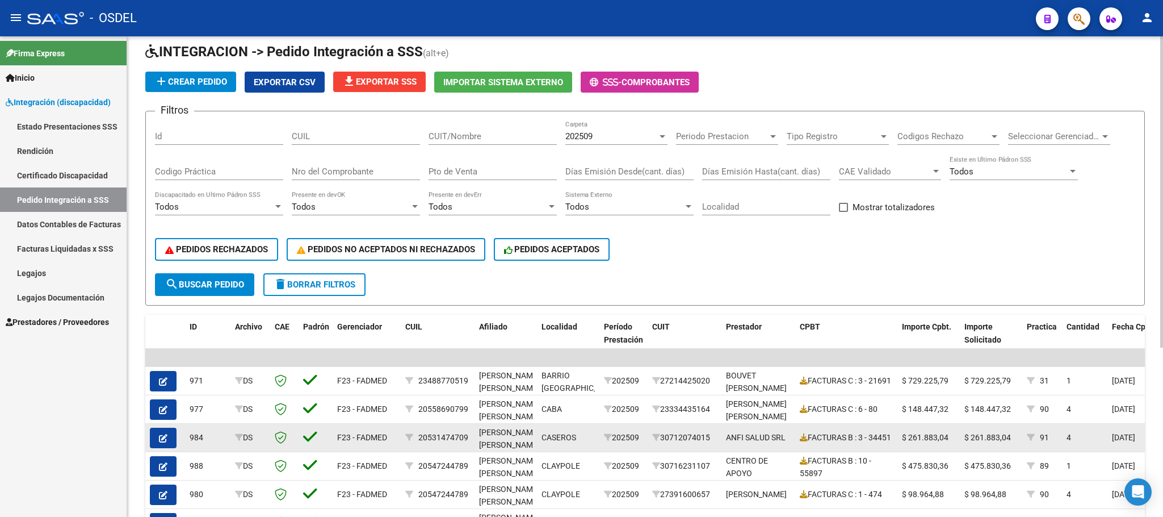
scroll to position [5, 0]
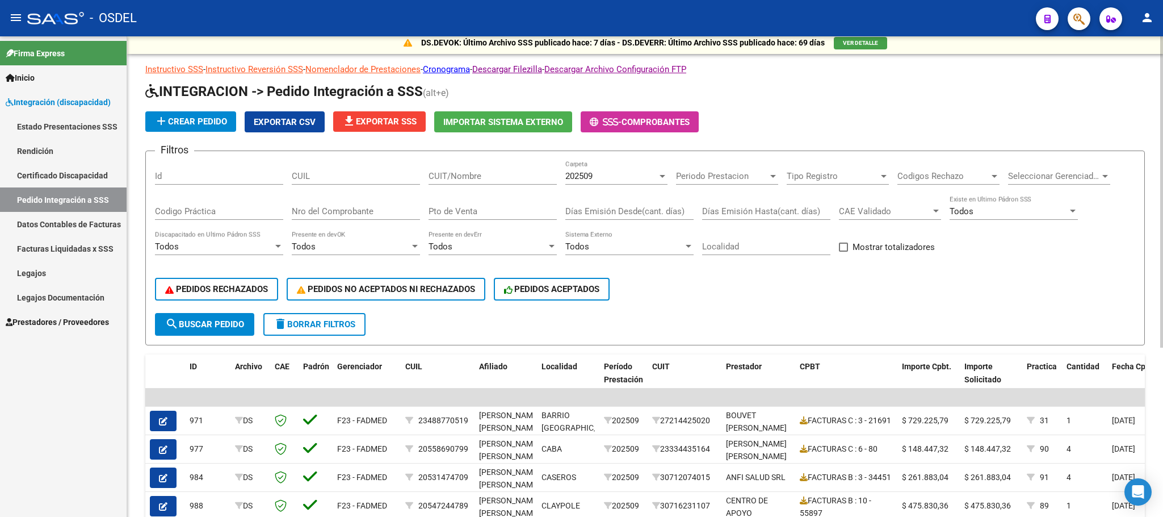
click at [219, 321] on span "search Buscar Pedido" at bounding box center [204, 324] width 79 height 10
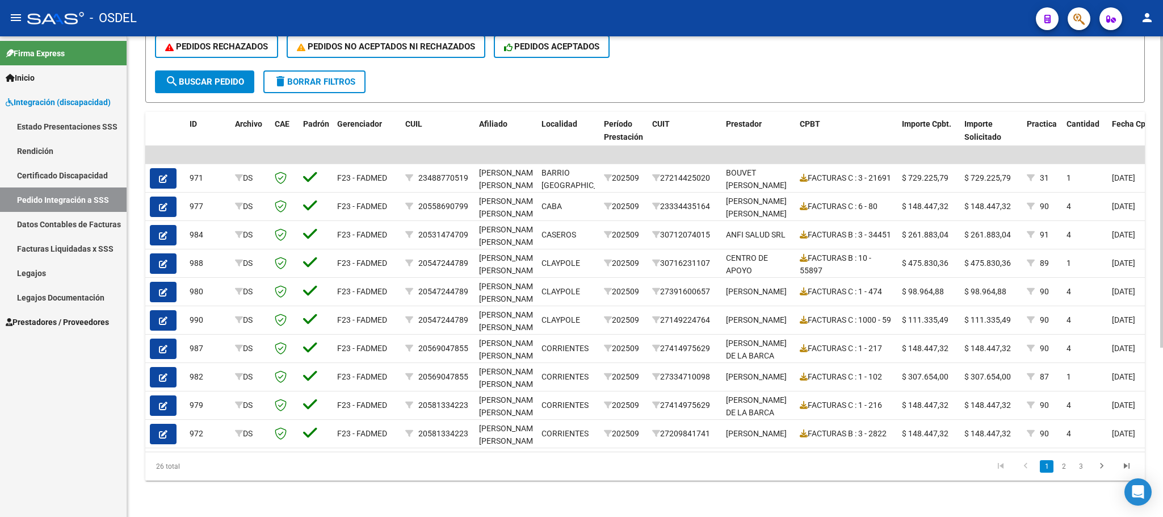
scroll to position [0, 0]
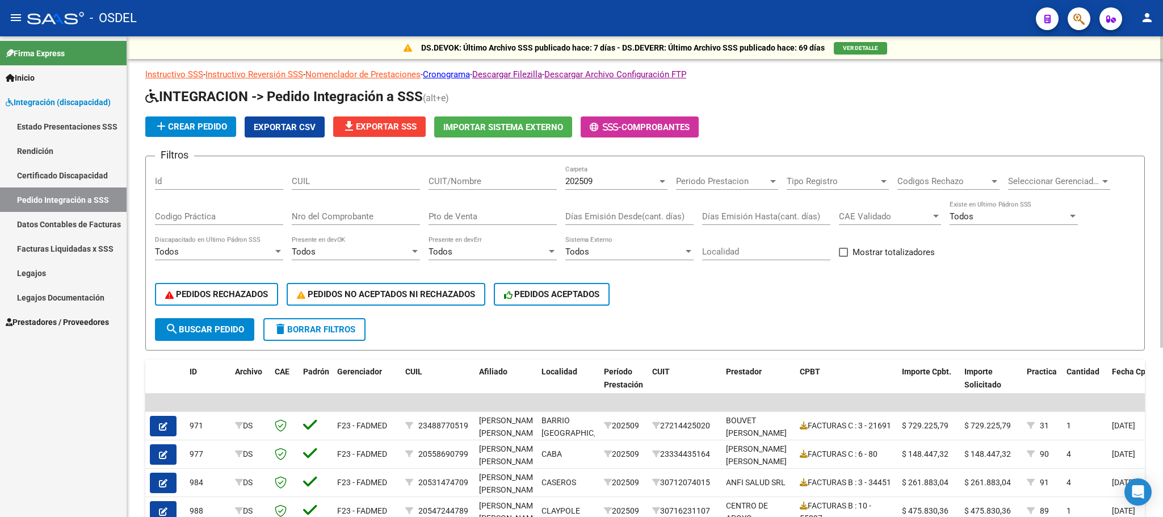
click at [298, 125] on span "Exportar CSV" at bounding box center [285, 127] width 62 height 10
